Goal: Find specific page/section: Find specific page/section

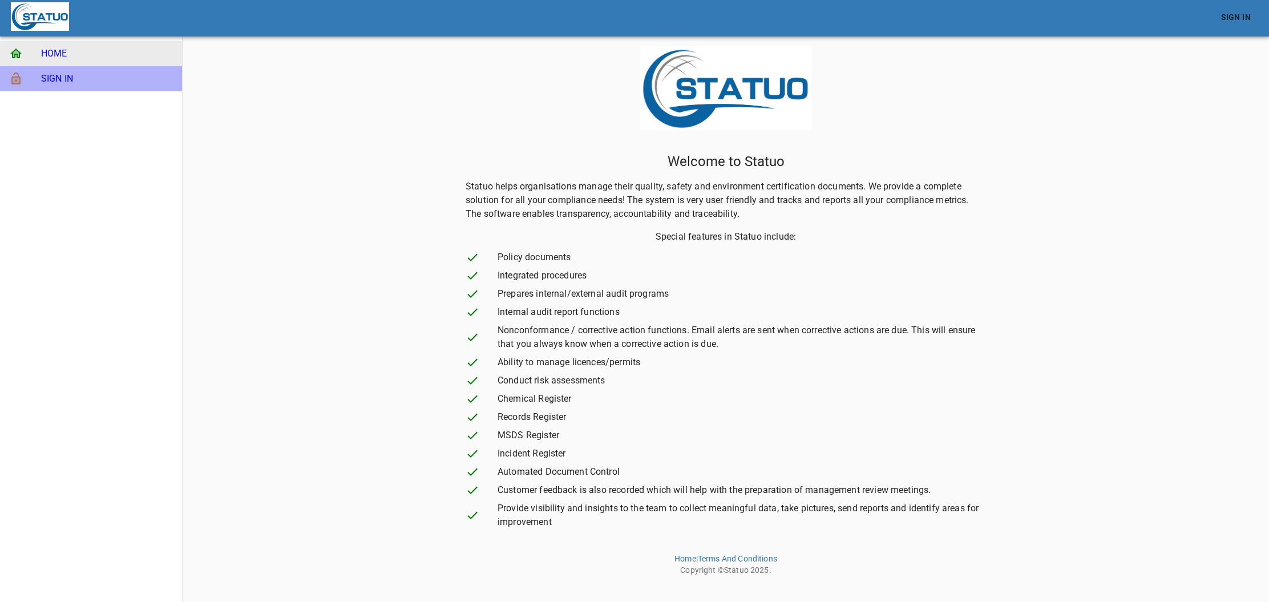
click at [81, 75] on span "SIGN IN" at bounding box center [107, 79] width 132 height 14
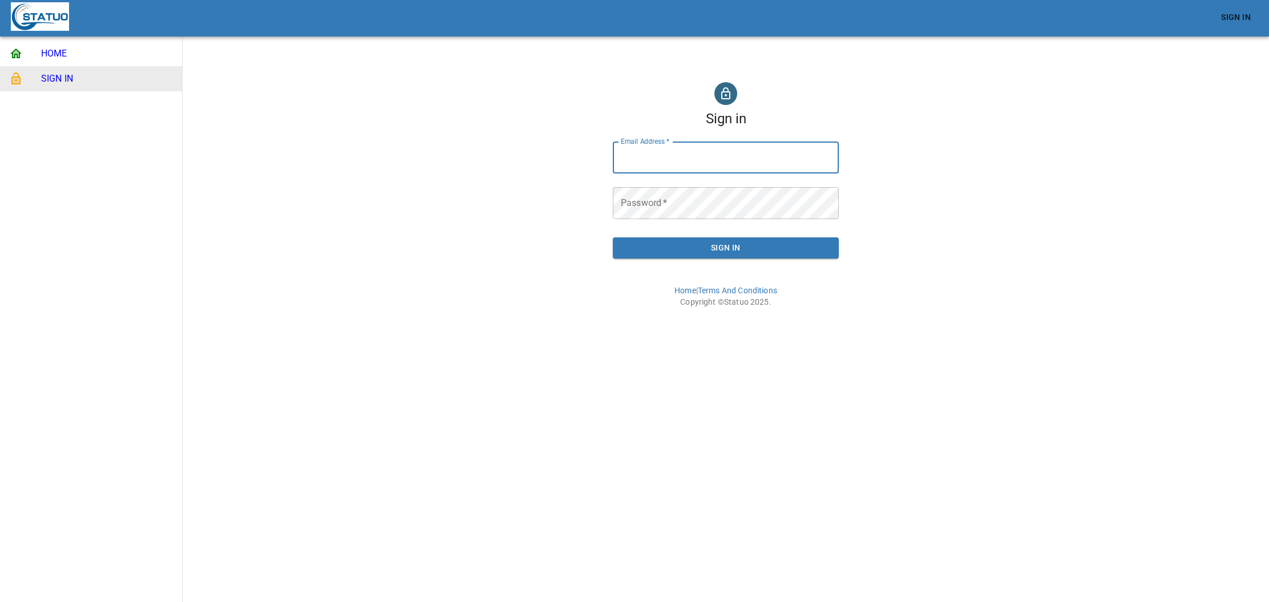
click at [678, 161] on input "Email Address   *" at bounding box center [726, 157] width 226 height 32
type input "[EMAIL_ADDRESS][DOMAIN_NAME]"
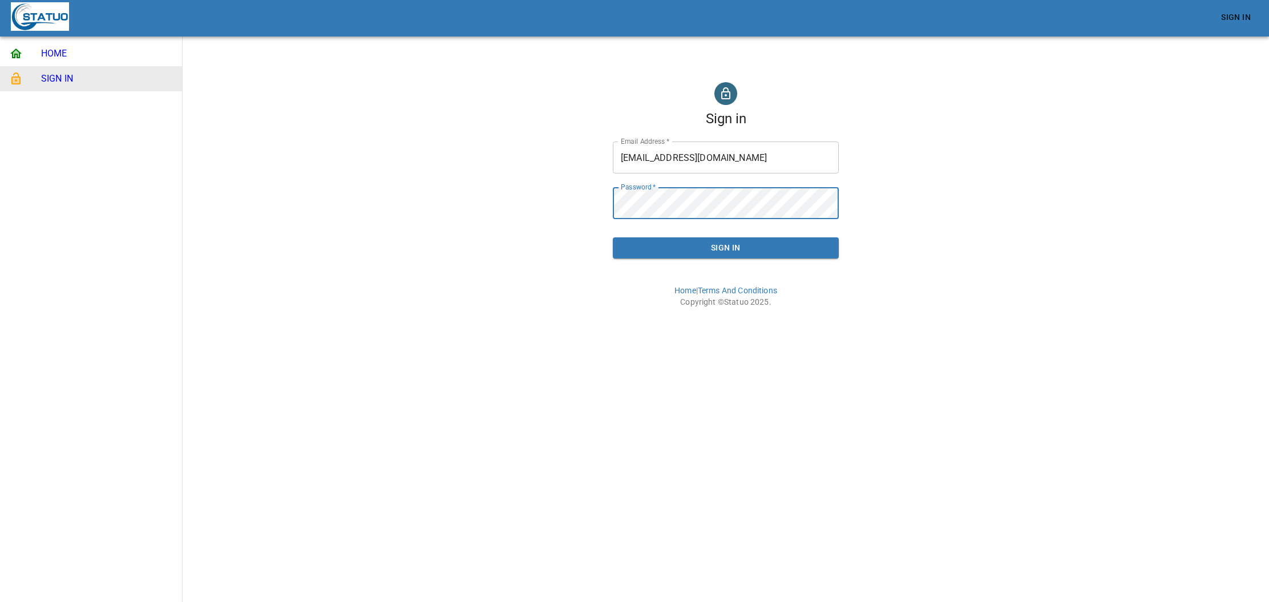
click at [613, 237] on button "Sign In" at bounding box center [726, 247] width 226 height 21
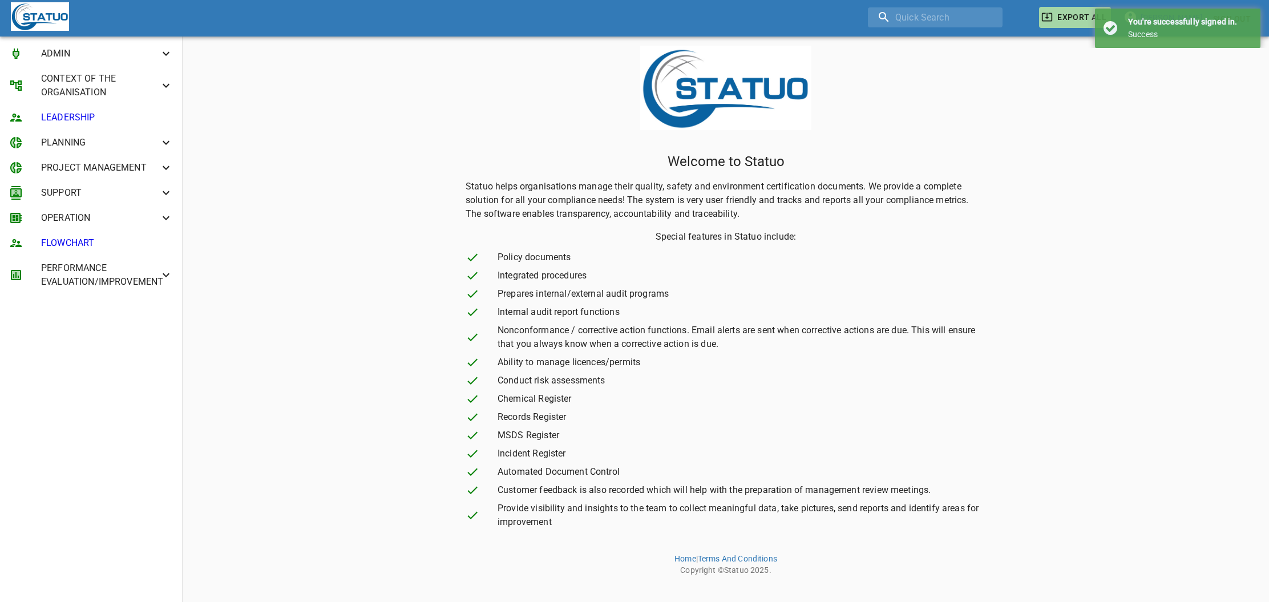
click at [98, 219] on span "OPERATION" at bounding box center [100, 218] width 118 height 14
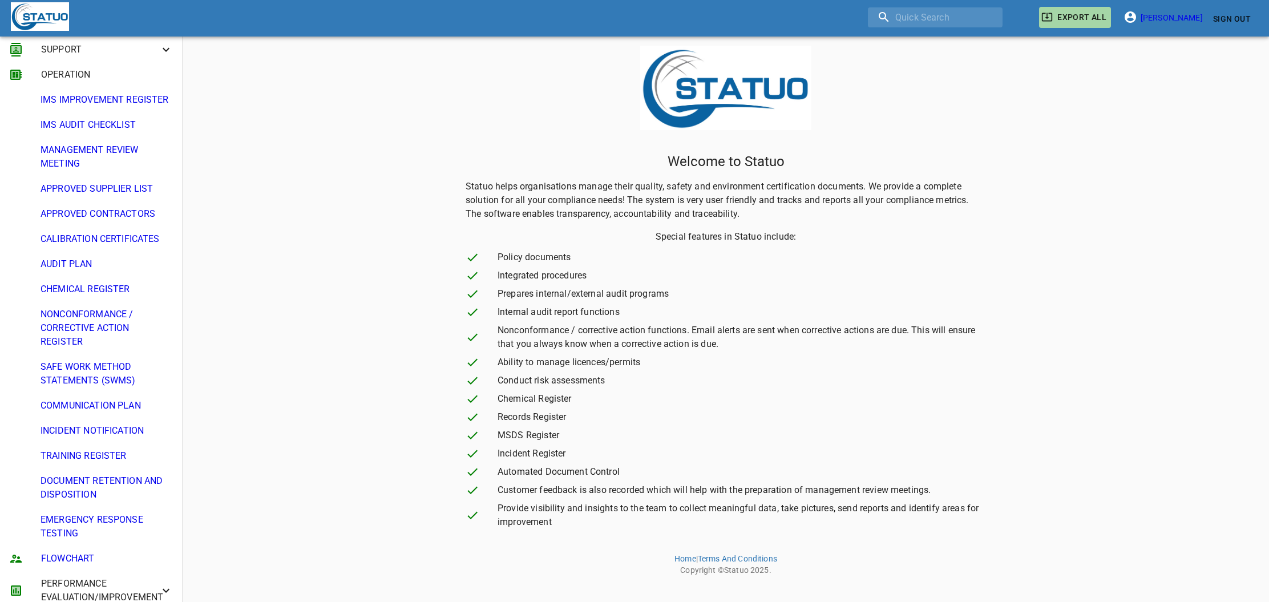
scroll to position [156, 0]
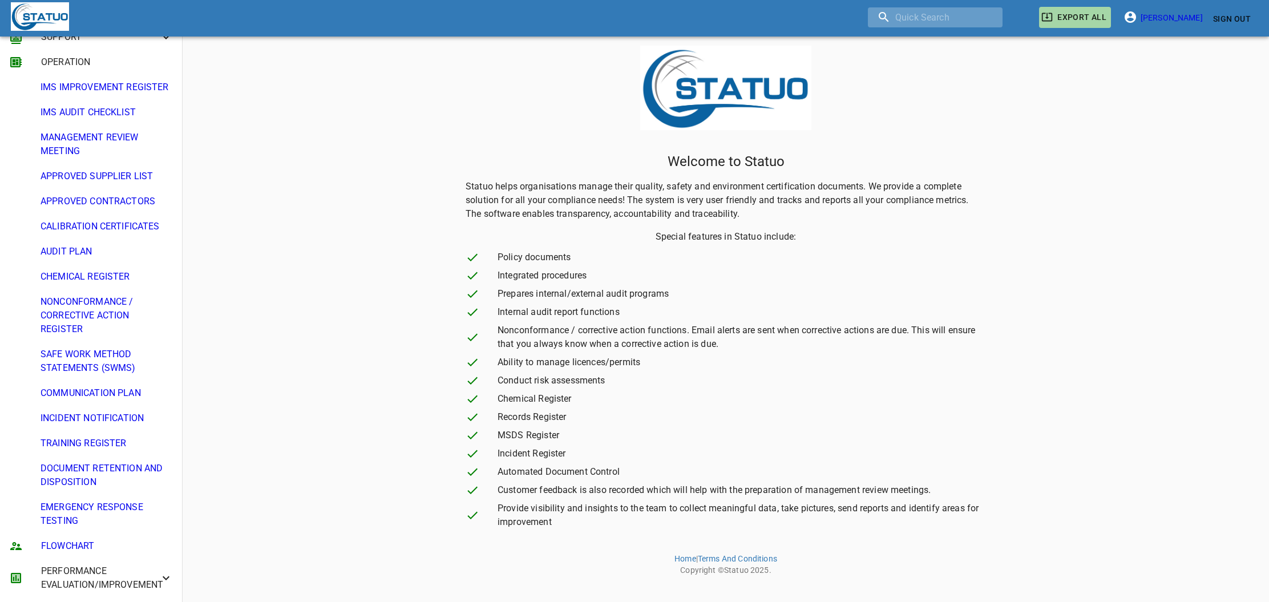
click at [921, 15] on input "search" at bounding box center [935, 17] width 135 height 20
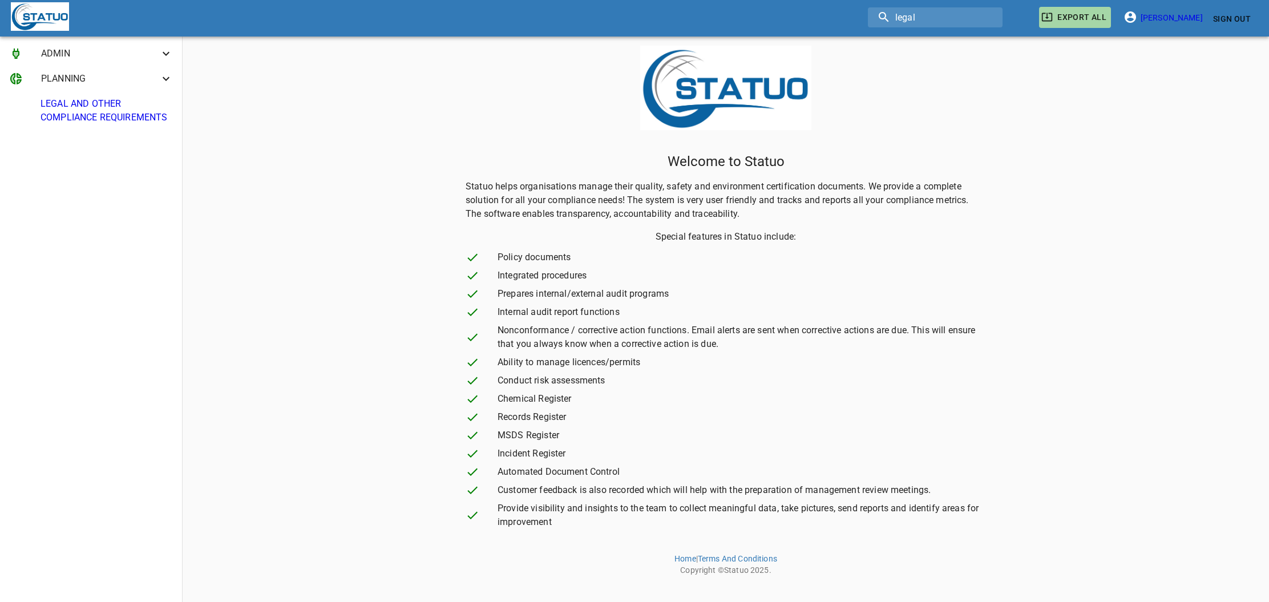
type input "legal"
click at [124, 107] on span "LEGAL AND OTHER COMPLIANCE REQUIREMENTS" at bounding box center [107, 110] width 132 height 27
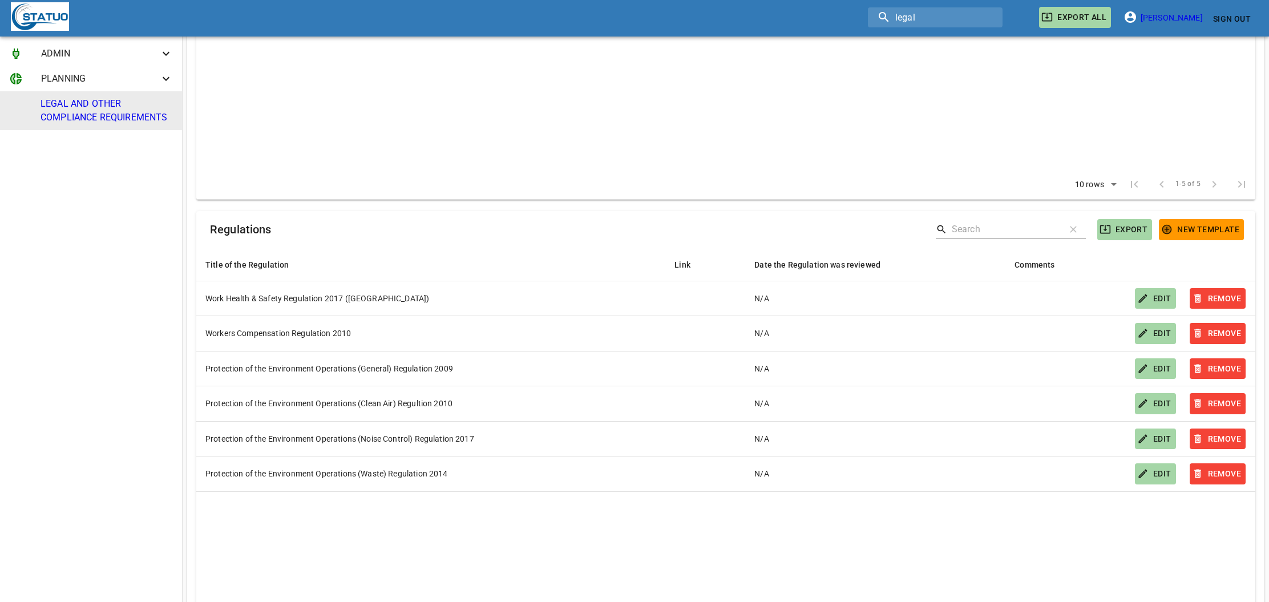
scroll to position [309, 0]
